Goal: Task Accomplishment & Management: Use online tool/utility

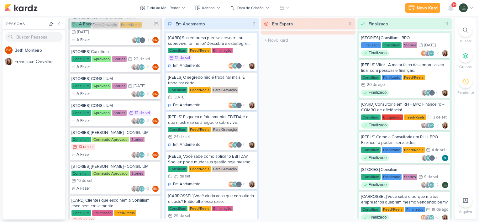
scroll to position [67, 0]
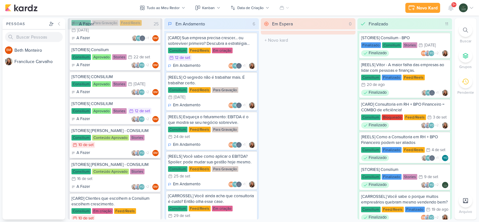
click at [146, 140] on div "Consilium Conteúdo Aprovado Stories 10/9 [DATE]" at bounding box center [114, 142] width 87 height 14
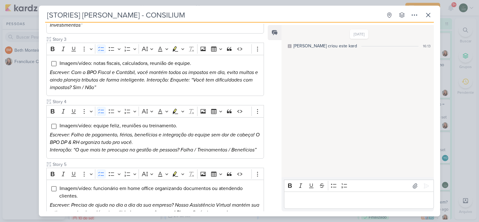
scroll to position [265, 0]
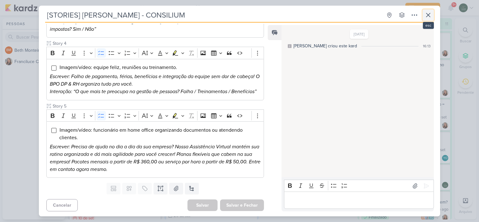
click at [430, 14] on icon at bounding box center [428, 15] width 8 height 8
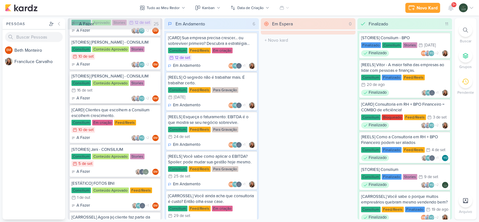
scroll to position [155, 0]
click at [149, 117] on div "[CARD] Clientes que escolhem a Consilium escolhem crescimento." at bounding box center [114, 112] width 87 height 11
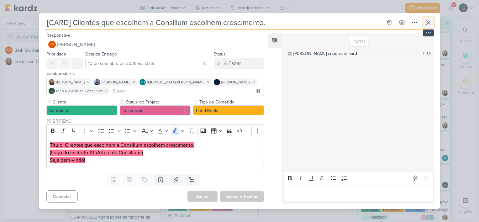
click at [430, 24] on icon at bounding box center [428, 23] width 4 height 4
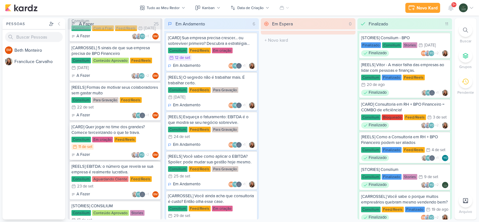
scroll to position [359, 0]
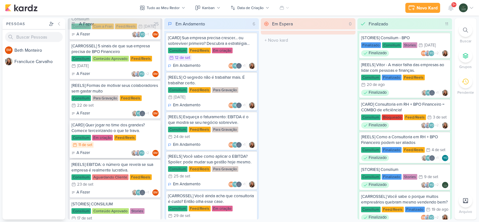
click at [149, 133] on div "[CARD] Quer jogar no time dos grandes? Comece terceirizando o que te trava. Con…" at bounding box center [115, 139] width 91 height 38
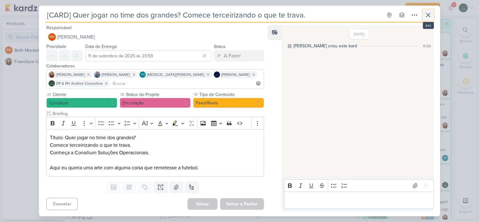
click at [427, 13] on icon at bounding box center [428, 15] width 8 height 8
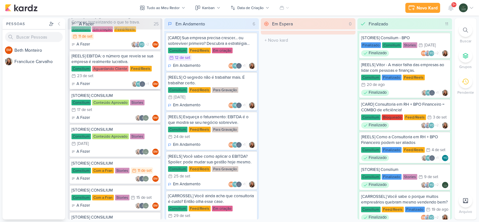
scroll to position [468, 0]
click at [157, 162] on div "[STORIES] CONSILIUM" at bounding box center [114, 163] width 87 height 6
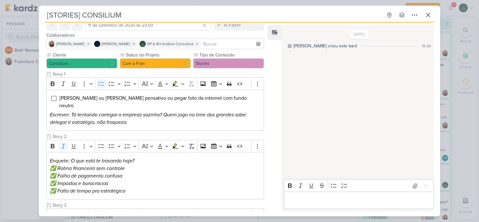
scroll to position [48, 0]
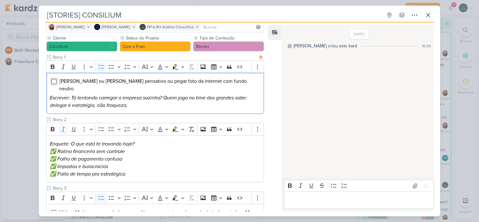
click at [51, 82] on input "Editor editing area: main" at bounding box center [53, 81] width 5 height 5
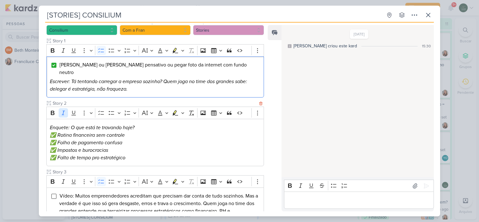
scroll to position [80, 0]
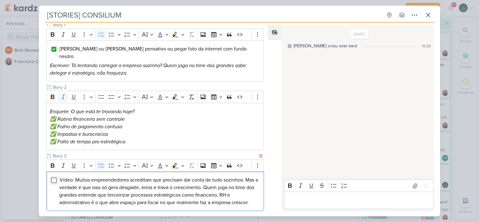
click at [53, 178] on input "Editor editing area: main" at bounding box center [53, 180] width 5 height 5
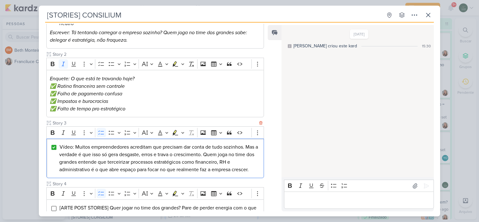
scroll to position [114, 0]
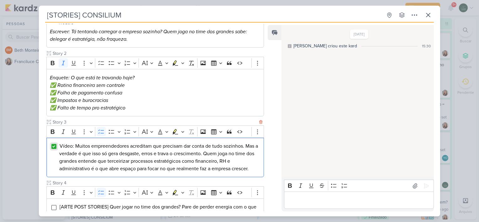
click at [53, 144] on input "Editor editing area: main" at bounding box center [53, 146] width 5 height 5
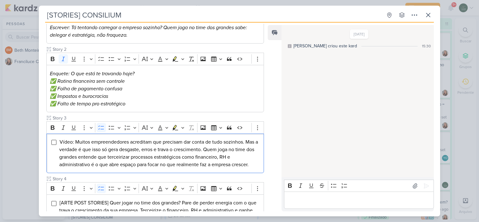
scroll to position [118, 0]
click at [53, 139] on input "Editor editing area: main" at bounding box center [53, 141] width 5 height 5
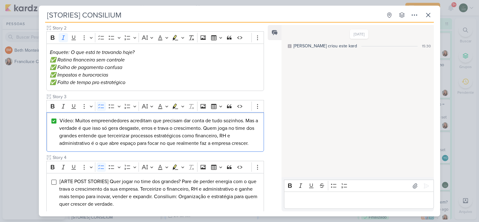
scroll to position [222, 0]
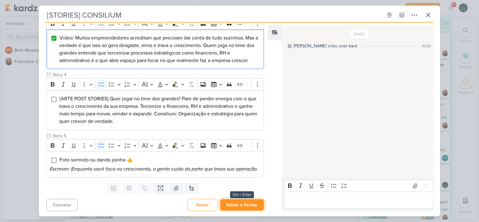
click at [235, 206] on button "Salvar e Fechar" at bounding box center [242, 205] width 44 height 12
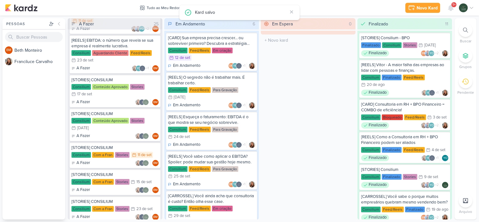
scroll to position [485, 0]
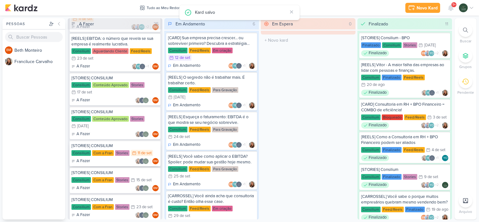
click at [154, 150] on div "Consilium Com a Fran Stories 11/9 [DATE]" at bounding box center [114, 153] width 87 height 7
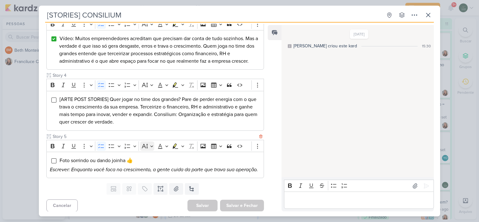
scroll to position [222, 0]
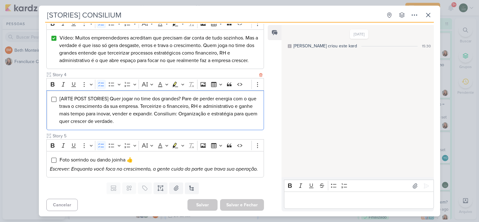
click at [150, 114] on li "[ARTE POST STORIES] Quer jogar no time dos grandes? Pare de perder energia com …" at bounding box center [159, 110] width 201 height 30
click at [52, 93] on div "[ARTE POST STORIES] Quer jogar no time dos grandes? Pare de perder energia com …" at bounding box center [155, 110] width 218 height 40
click at [54, 97] on input "Editor editing area: main" at bounding box center [53, 99] width 5 height 5
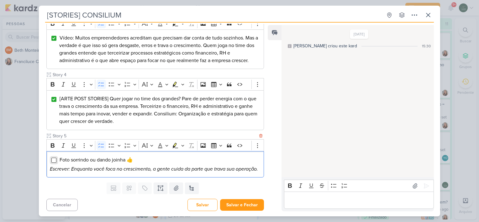
click at [52, 158] on input "Editor editing area: main" at bounding box center [53, 160] width 5 height 5
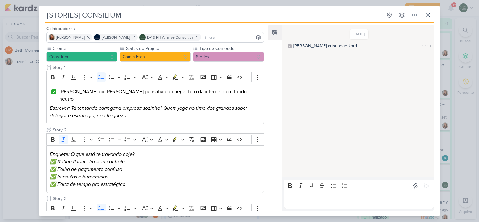
scroll to position [0, 0]
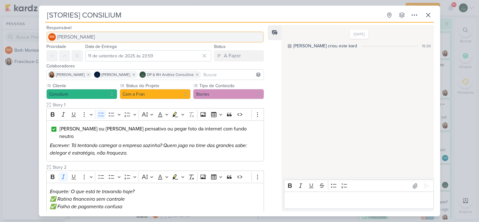
click at [96, 37] on button "BM [GEOGRAPHIC_DATA]" at bounding box center [155, 36] width 218 height 11
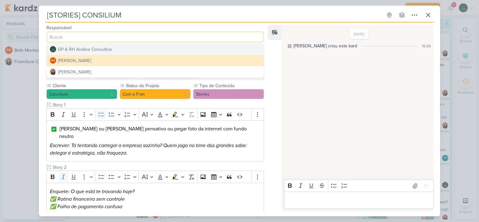
click at [86, 48] on div "DP & RH Análise Consultiva" at bounding box center [85, 49] width 54 height 7
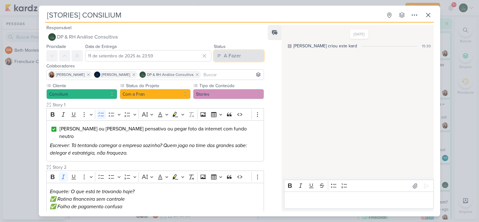
click at [228, 58] on div "A Fazer" at bounding box center [232, 56] width 17 height 8
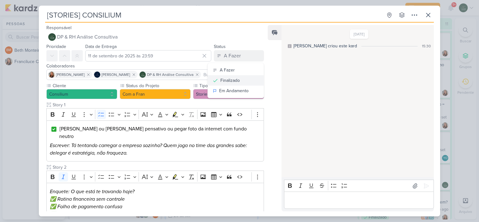
click at [229, 79] on div "Finalizado" at bounding box center [229, 80] width 19 height 7
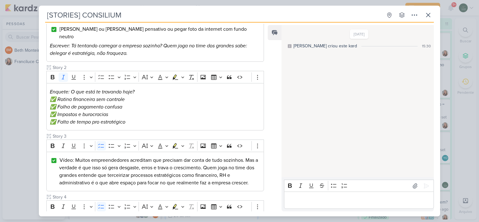
scroll to position [222, 0]
